Goal: Transaction & Acquisition: Purchase product/service

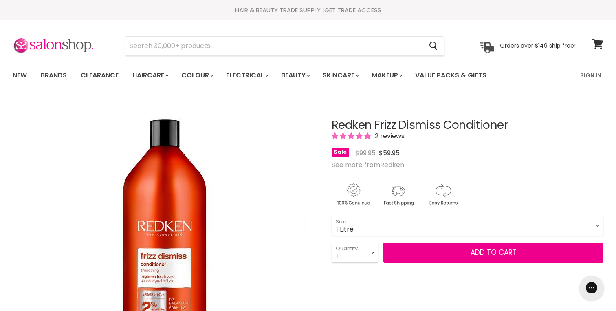
click at [482, 252] on span "Add to cart" at bounding box center [494, 252] width 46 height 10
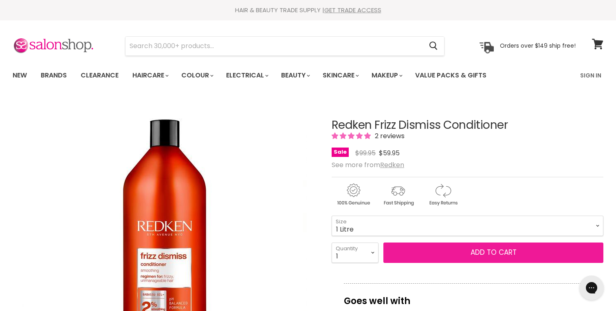
click at [445, 249] on button "Add to cart" at bounding box center [493, 252] width 220 height 20
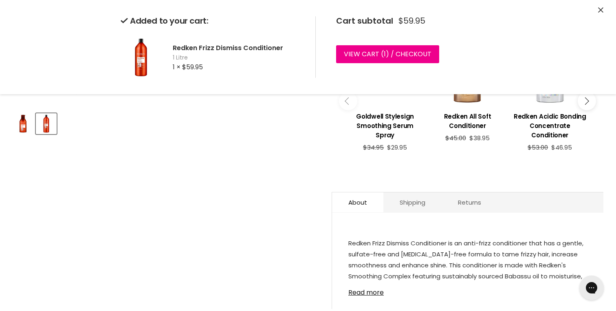
scroll to position [300, 0]
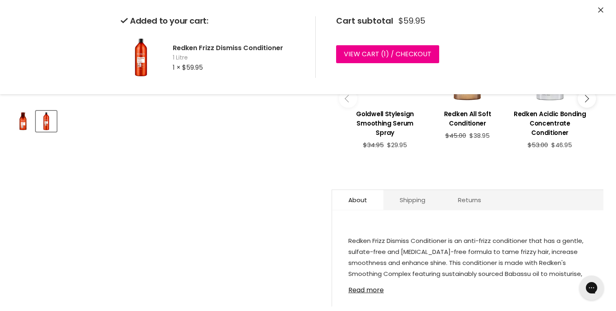
click at [22, 123] on img "Product thumbnails" at bounding box center [22, 121] width 19 height 19
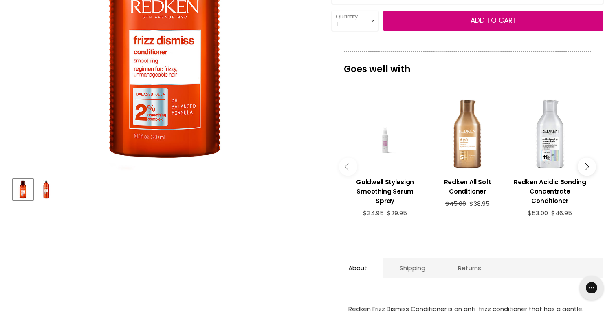
scroll to position [222, 0]
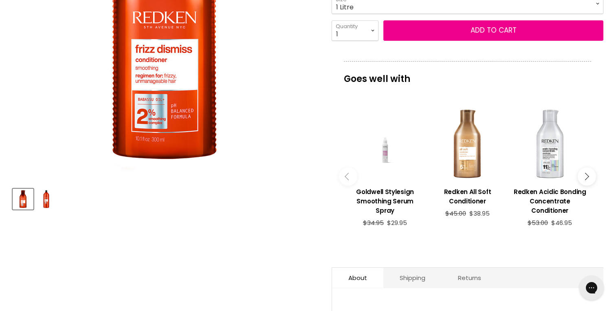
click at [45, 201] on img "Product thumbnails" at bounding box center [46, 198] width 19 height 19
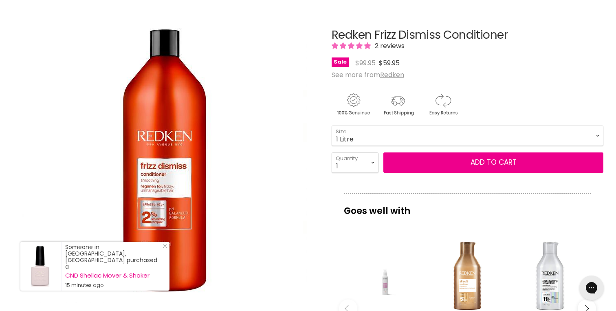
scroll to position [0, 0]
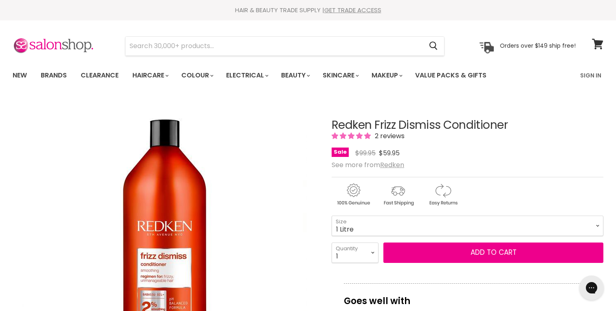
drag, startPoint x: 333, startPoint y: 127, endPoint x: 439, endPoint y: 124, distance: 106.4
click at [439, 124] on h1 "Redken Frizz Dismiss Conditioner" at bounding box center [468, 125] width 272 height 13
copy h1 "Redken Frizz Dismiss"
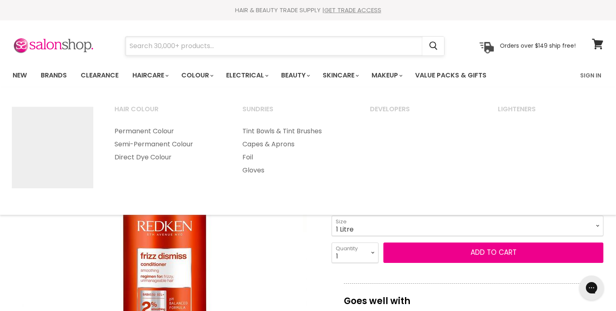
click at [211, 47] on input "Search" at bounding box center [273, 46] width 297 height 19
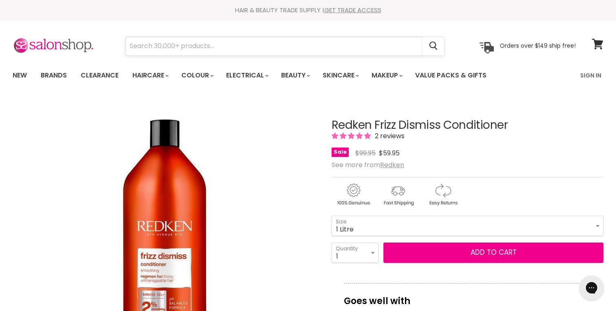
paste input "Redken Frizz Dismiss"
type input "Redken Frizz Dismiss"
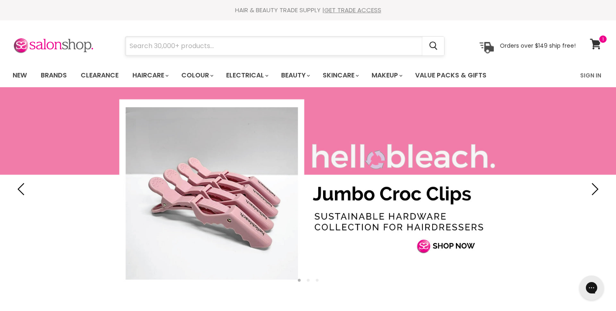
click at [175, 49] on input "Search" at bounding box center [273, 46] width 297 height 19
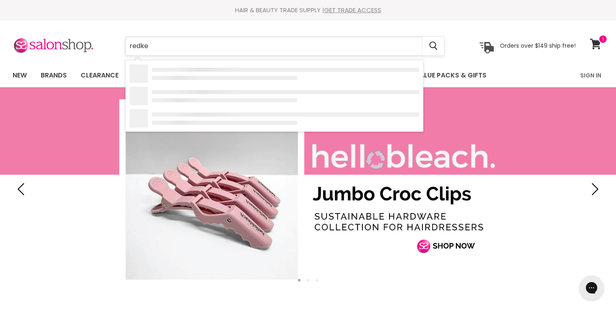
type input "redken"
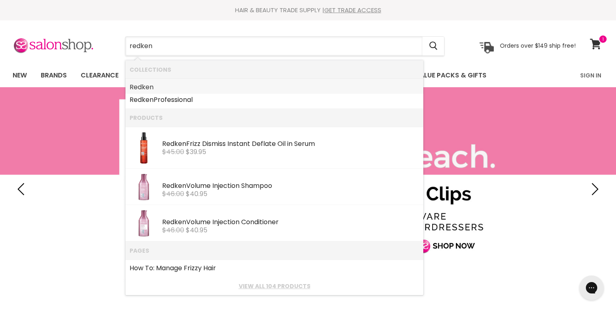
click at [140, 87] on b "Redken" at bounding box center [142, 86] width 24 height 9
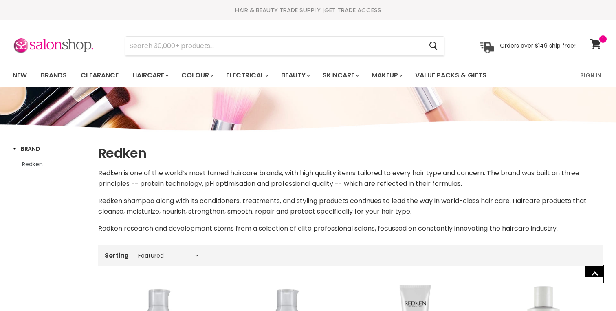
select select "manual"
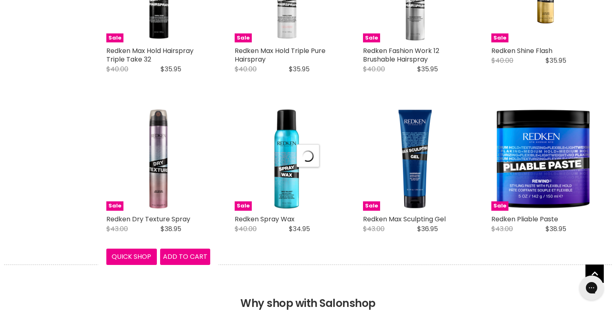
select select "manual"
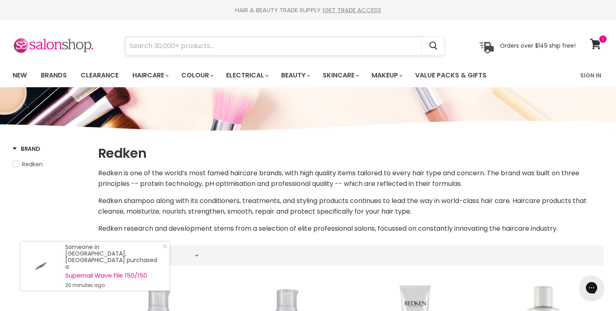
click at [162, 43] on input "Search" at bounding box center [273, 46] width 297 height 19
paste input "Redken Frizz Dismiss"
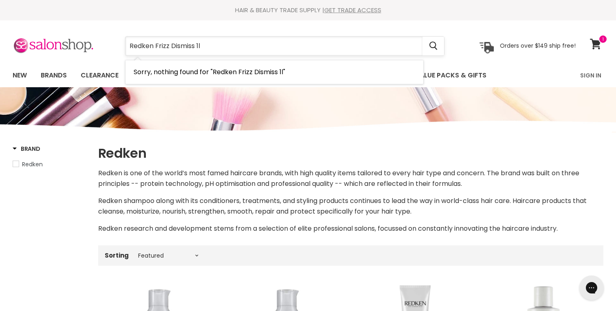
type input "Redken Frizz Dismiss 1lt"
